Goal: Task Accomplishment & Management: Use online tool/utility

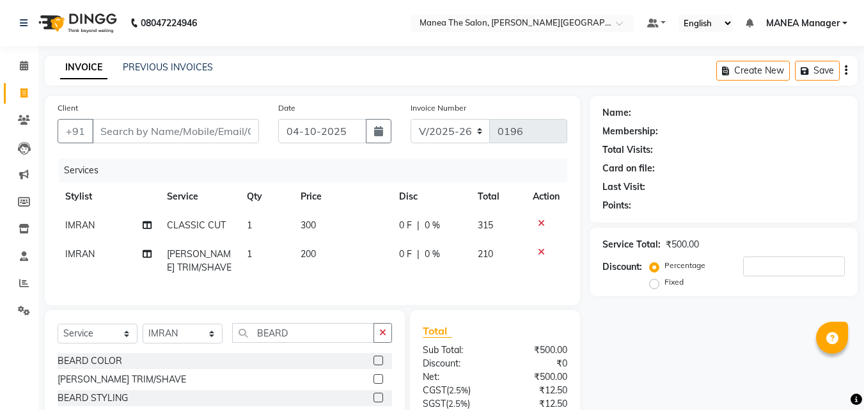
select select "8903"
select select "service"
select select "90108"
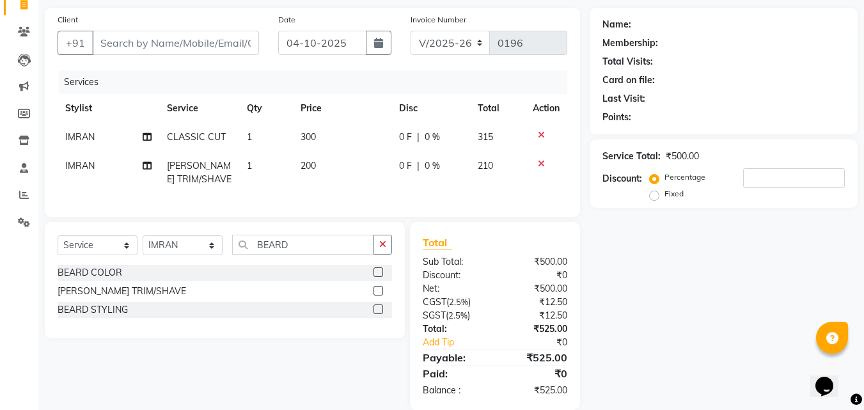
scroll to position [117, 0]
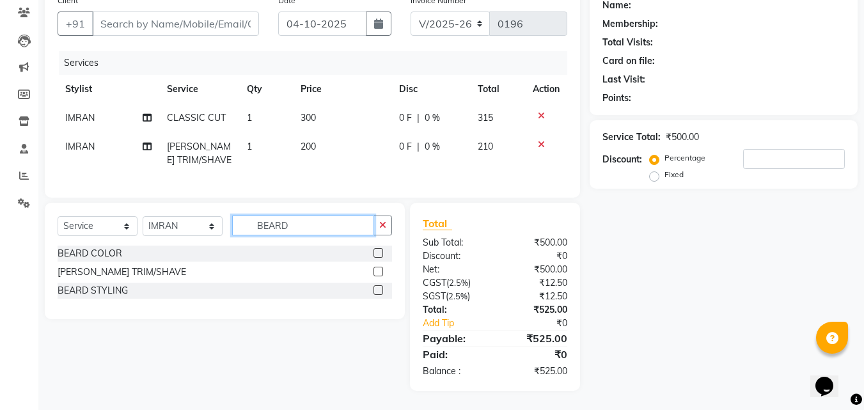
click at [304, 227] on input "BEARD" at bounding box center [303, 225] width 142 height 20
type input "B"
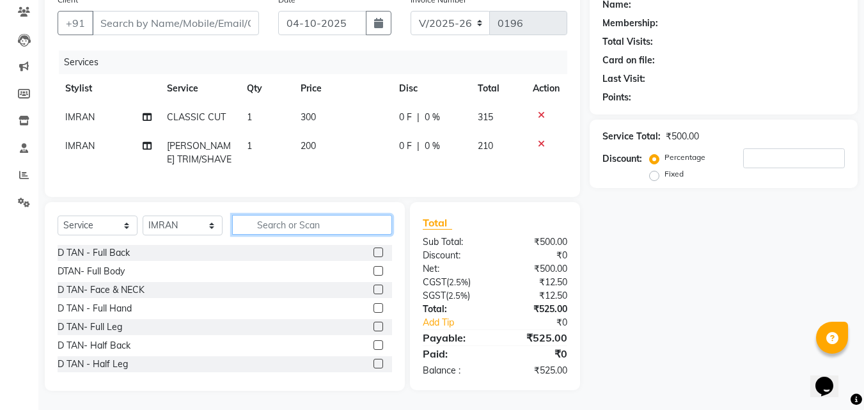
type input "J"
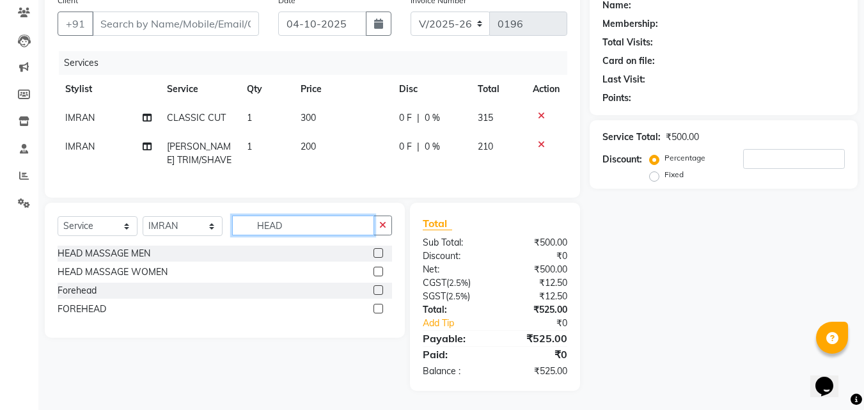
type input "HEAD"
click at [377, 254] on label at bounding box center [378, 253] width 10 height 10
click at [377, 254] on input "checkbox" at bounding box center [377, 253] width 8 height 8
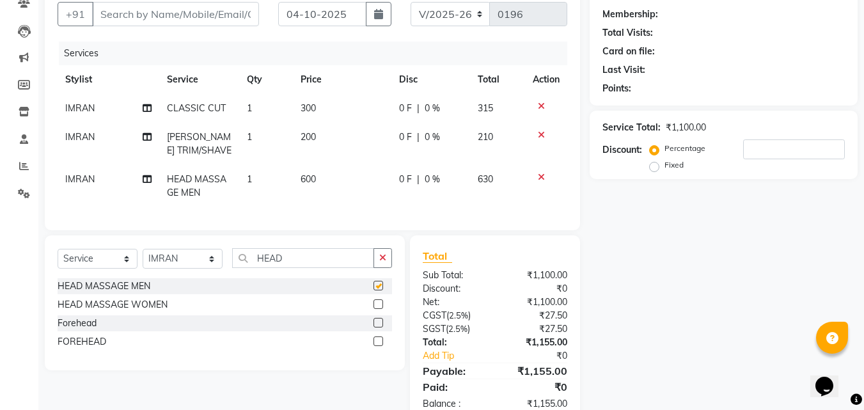
checkbox input "false"
click at [538, 111] on td at bounding box center [546, 108] width 42 height 29
click at [542, 107] on icon at bounding box center [541, 106] width 7 height 9
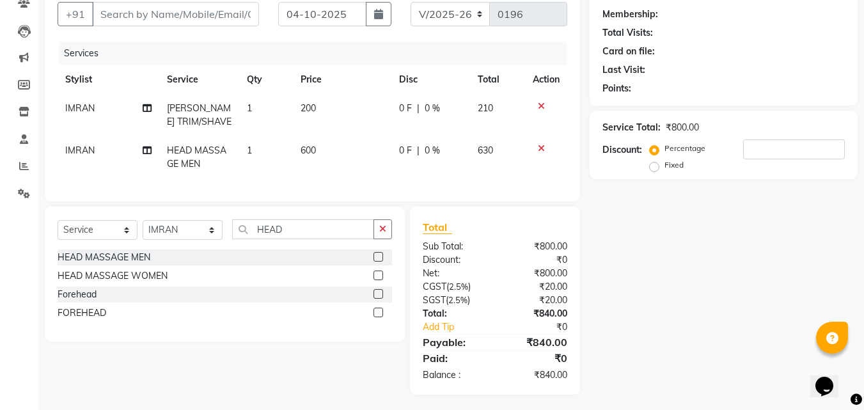
click at [613, 214] on div "Name: Membership: Total Visits: Card on file: Last Visit: Points: Service Total…" at bounding box center [729, 187] width 278 height 416
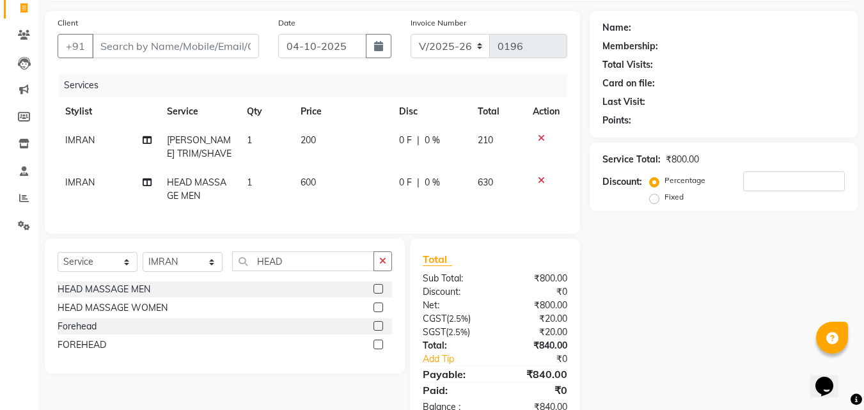
scroll to position [130, 0]
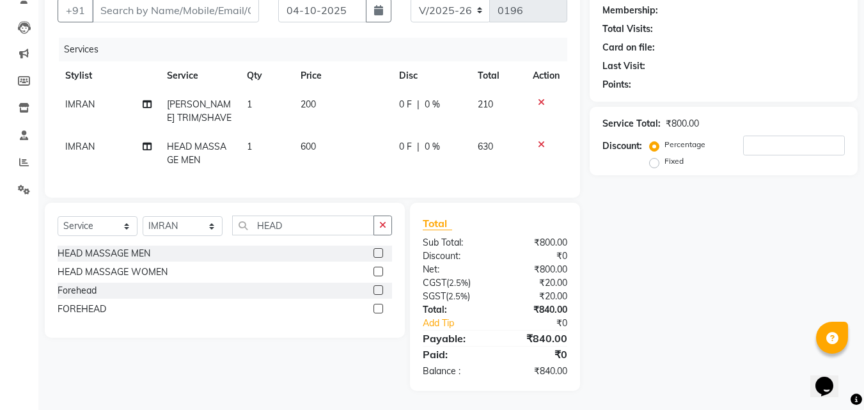
click at [595, 240] on div "Name: Membership: Total Visits: Card on file: Last Visit: Points: Service Total…" at bounding box center [729, 183] width 278 height 416
click at [595, 239] on div "Name: Membership: Total Visits: Card on file: Last Visit: Points: Service Total…" at bounding box center [729, 183] width 278 height 416
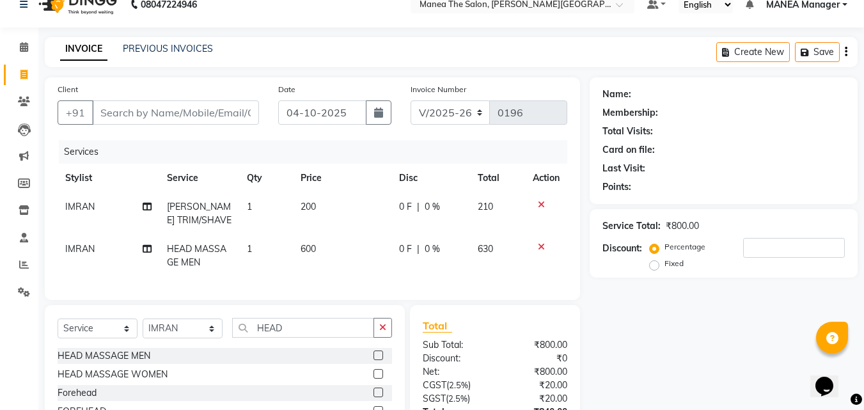
scroll to position [3, 0]
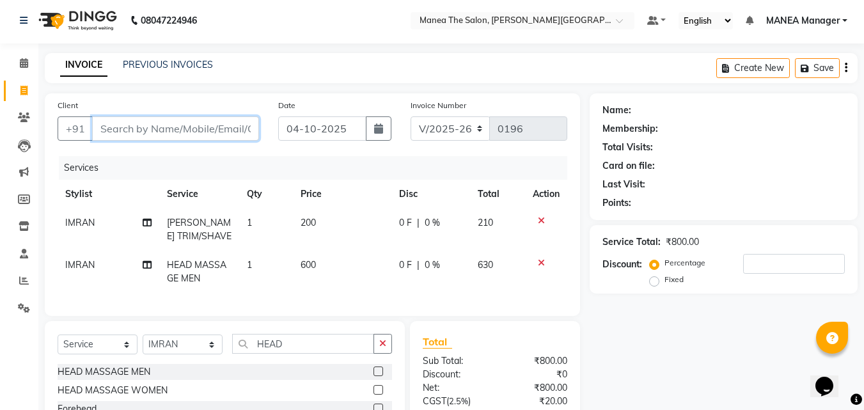
click at [194, 132] on input "Client" at bounding box center [175, 128] width 167 height 24
type input "9"
type input "0"
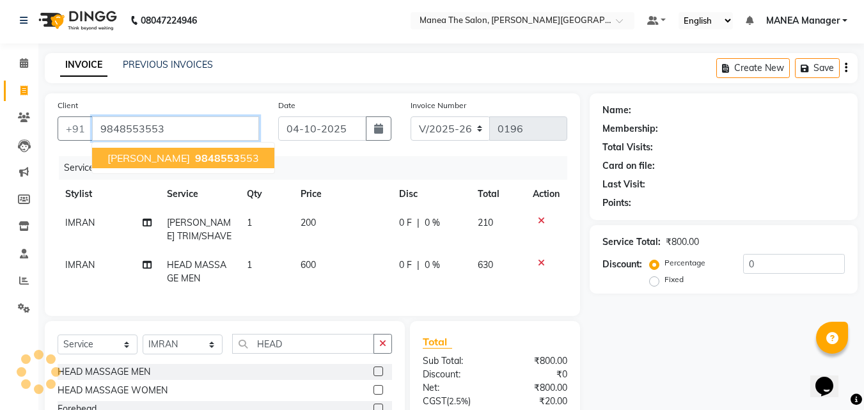
type input "9848553553"
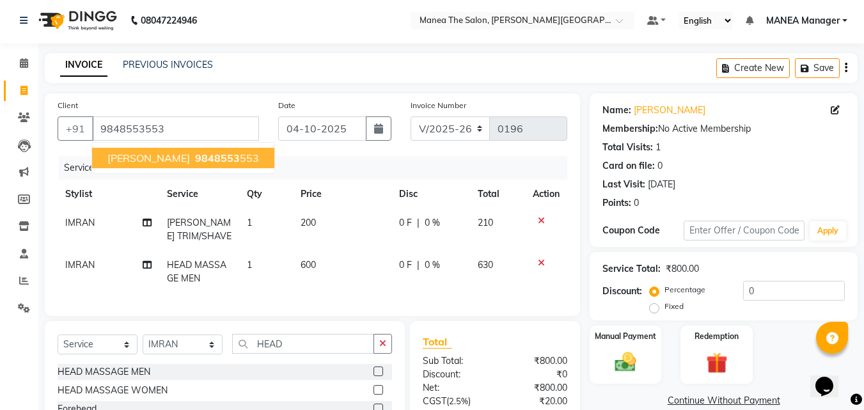
click at [202, 157] on span "9848553" at bounding box center [217, 158] width 45 height 13
click at [202, 157] on div "Services" at bounding box center [318, 168] width 518 height 24
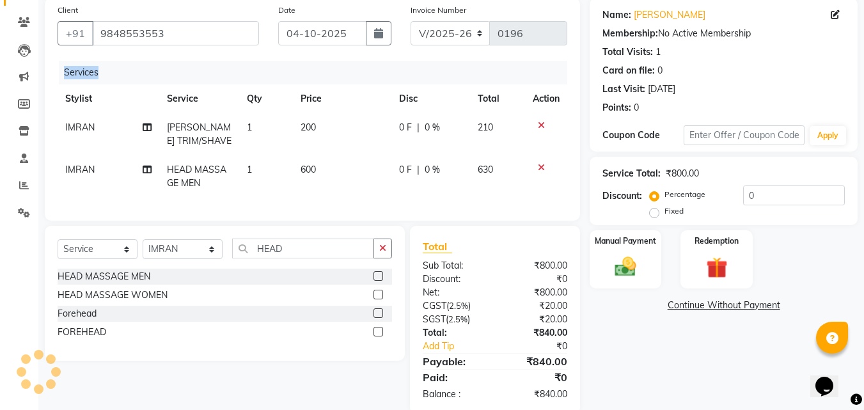
scroll to position [130, 0]
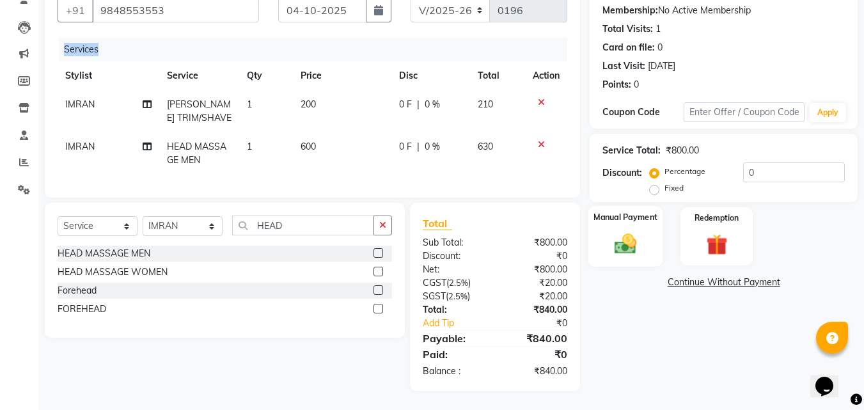
click at [625, 238] on img at bounding box center [625, 244] width 36 height 26
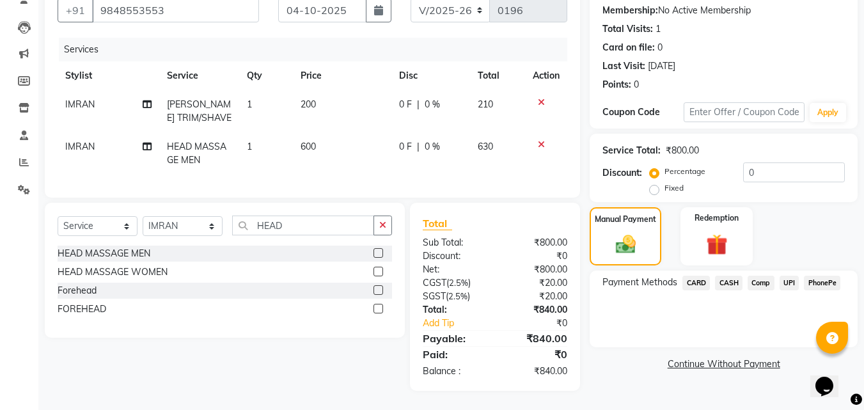
click at [728, 276] on span "CASH" at bounding box center [728, 283] width 27 height 15
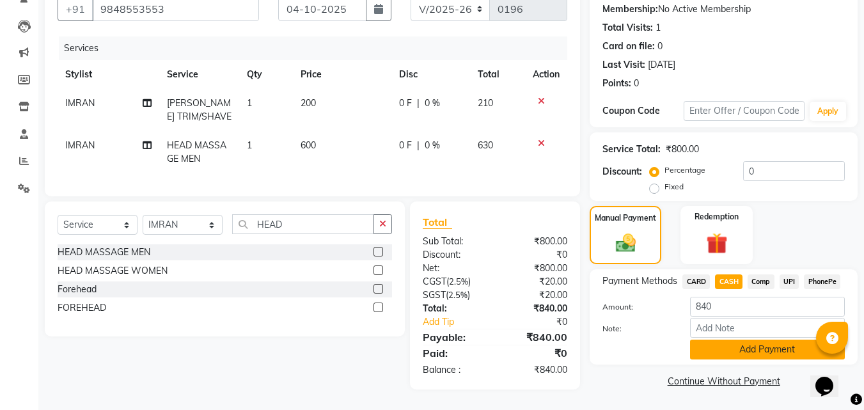
click at [742, 341] on button "Add Payment" at bounding box center [767, 350] width 155 height 20
click at [742, 341] on div "Name: [PERSON_NAME] Membership: No Active Membership Total Visits: 1 Card on fi…" at bounding box center [729, 182] width 278 height 417
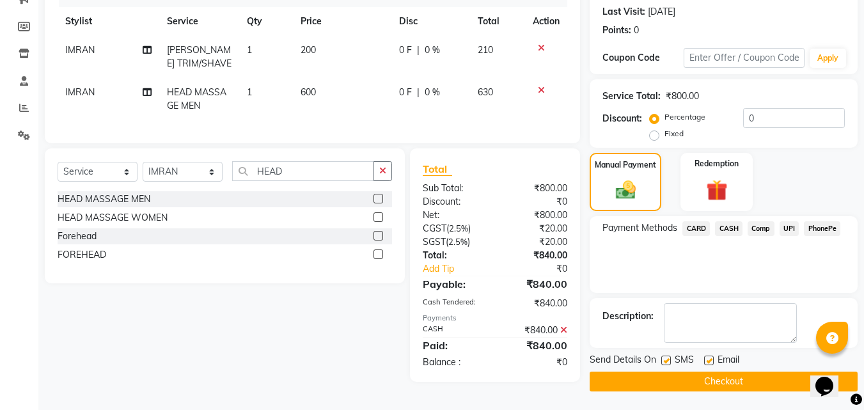
scroll to position [176, 0]
click at [722, 379] on button "Checkout" at bounding box center [724, 381] width 268 height 20
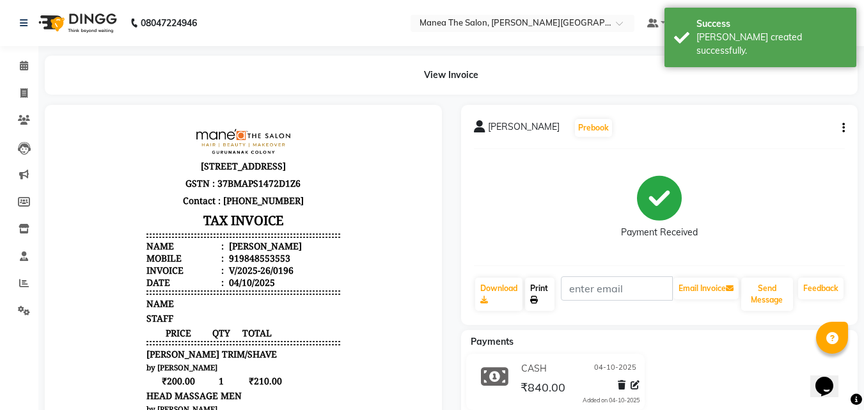
click at [544, 293] on link "Print" at bounding box center [539, 294] width 29 height 33
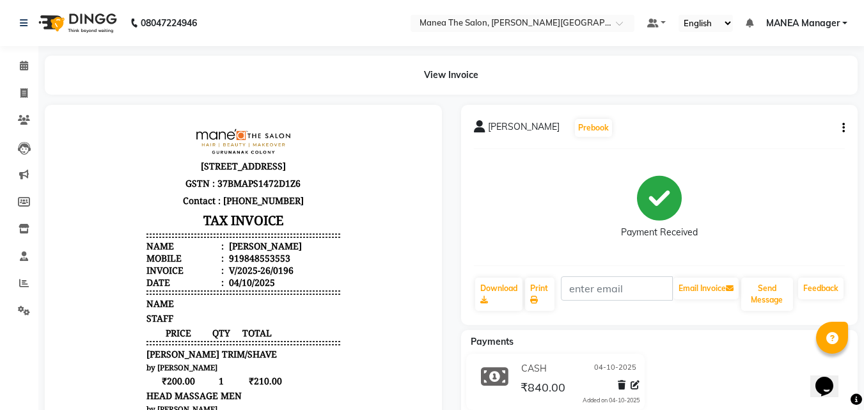
click at [707, 131] on div "[PERSON_NAME] Prebook" at bounding box center [660, 128] width 372 height 20
click at [18, 90] on span at bounding box center [24, 93] width 22 height 15
select select "service"
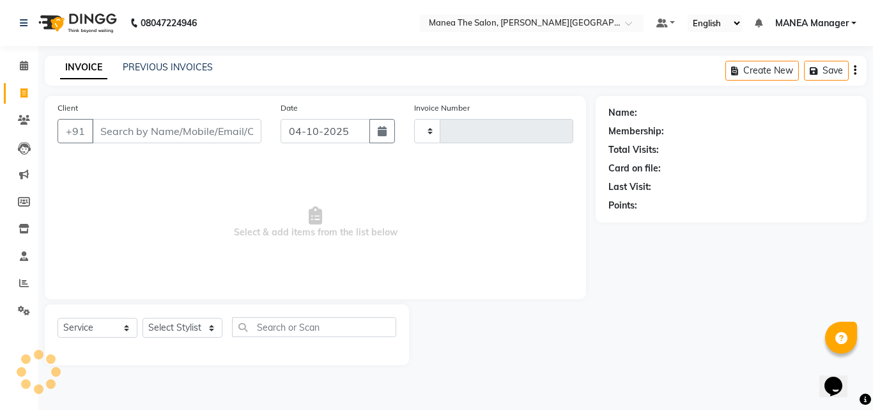
type input "0197"
select select "8903"
click at [157, 131] on input "Client" at bounding box center [176, 131] width 169 height 24
click at [459, 33] on nav "08047224946 Select Location × Manea [GEOGRAPHIC_DATA], [PERSON_NAME] Colony Def…" at bounding box center [436, 23] width 873 height 46
